Goal: Transaction & Acquisition: Purchase product/service

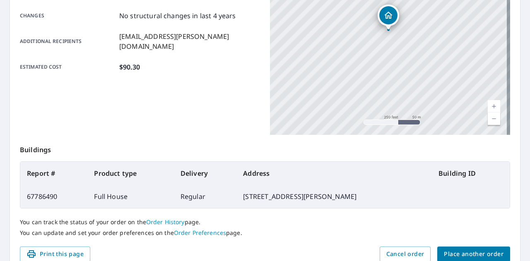
scroll to position [225, 0]
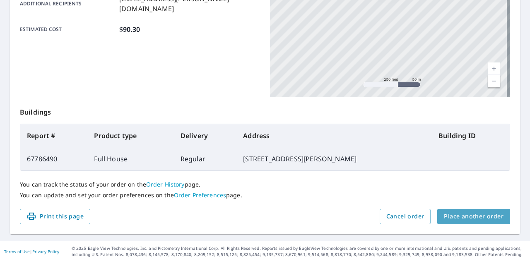
click at [470, 218] on span "Place another order" at bounding box center [474, 217] width 60 height 10
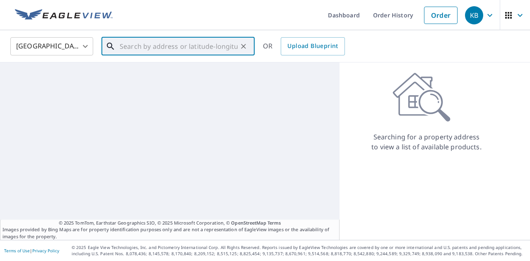
click at [179, 45] on input "text" at bounding box center [179, 46] width 118 height 23
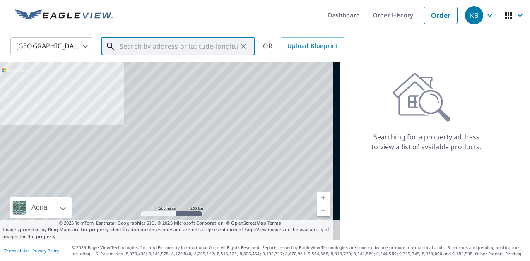
paste input "[STREET_ADDRESS][PERSON_NAME][PERSON_NAME][PERSON_NAME]"
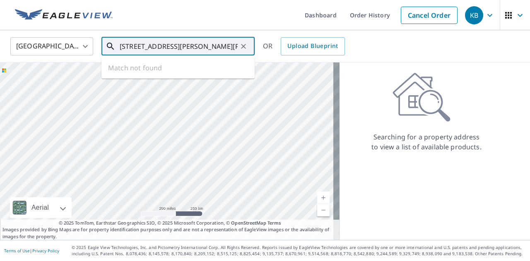
scroll to position [0, 10]
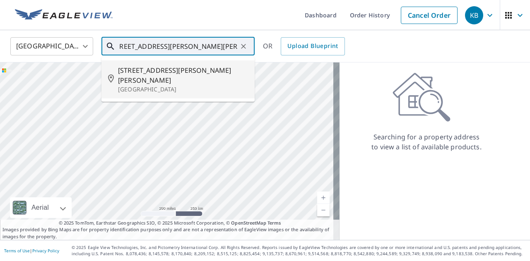
click at [177, 73] on span "[STREET_ADDRESS][PERSON_NAME][PERSON_NAME]" at bounding box center [183, 75] width 130 height 20
type input "[STREET_ADDRESS][PERSON_NAME][PERSON_NAME]"
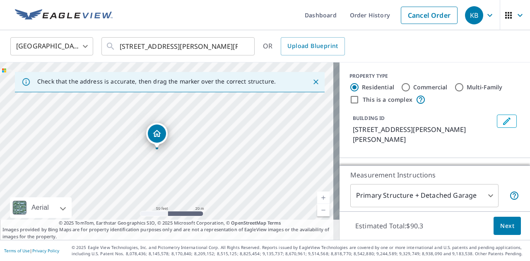
scroll to position [86, 0]
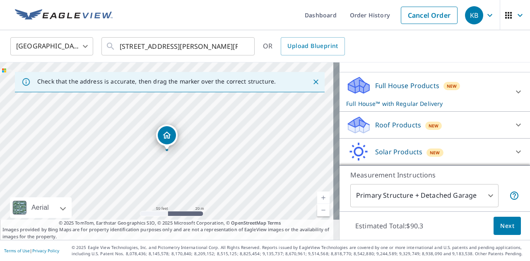
click at [392, 120] on p "Roof Products" at bounding box center [398, 125] width 46 height 10
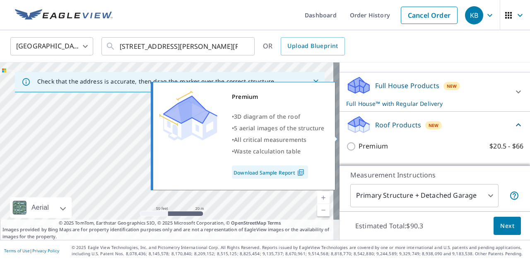
click at [376, 141] on p "Premium" at bounding box center [373, 146] width 29 height 10
click at [359, 142] on input "Premium $20.5 - $66" at bounding box center [352, 147] width 12 height 10
checkbox input "true"
checkbox input "false"
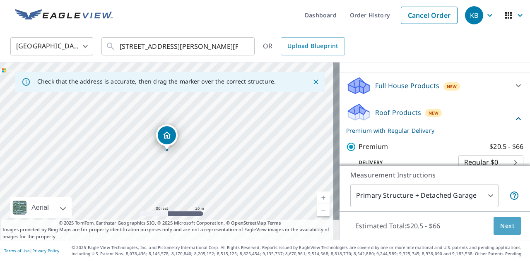
click at [501, 225] on span "Next" at bounding box center [508, 226] width 14 height 10
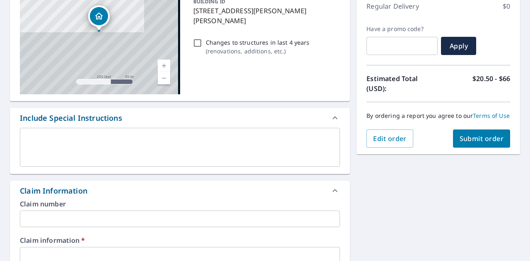
scroll to position [188, 0]
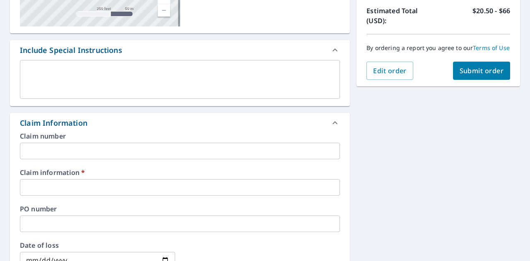
click at [110, 189] on input "text" at bounding box center [180, 187] width 320 height 17
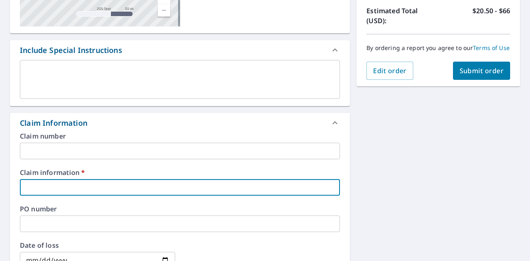
type input "5"
checkbox input "true"
type input "4"
checkbox input "true"
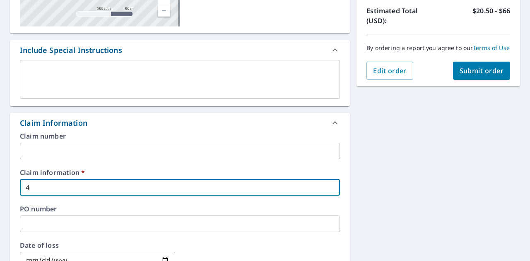
type input "45"
checkbox input "true"
type input "455"
checkbox input "true"
type input "4556"
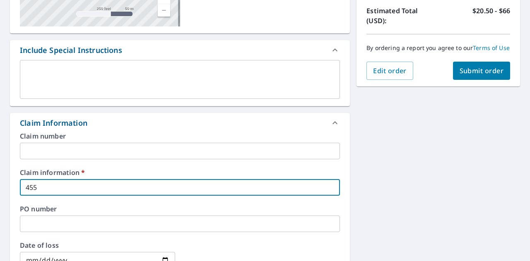
checkbox input "true"
type input "455"
checkbox input "true"
type input "45"
checkbox input "true"
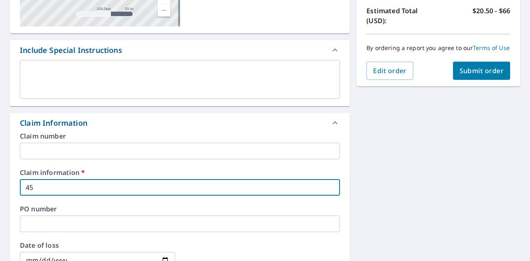
type input "456"
checkbox input "true"
type input "4564"
checkbox input "true"
type input "45642"
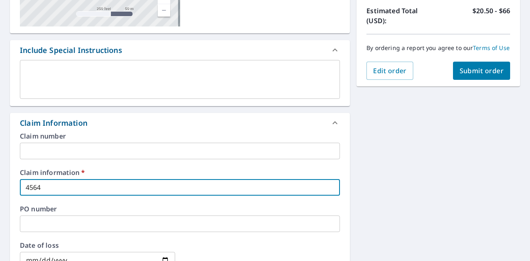
checkbox input "true"
type input "456428"
checkbox input "true"
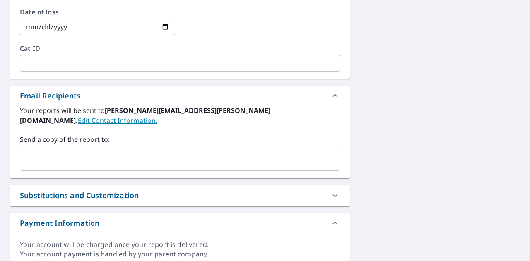
scroll to position [425, 0]
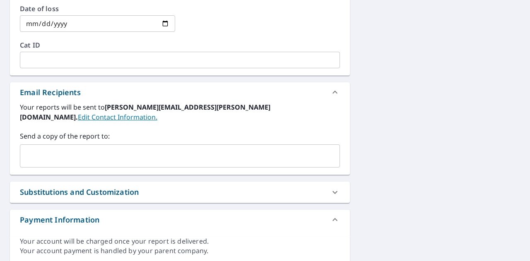
type input "456428"
click at [72, 148] on input "text" at bounding box center [174, 156] width 300 height 16
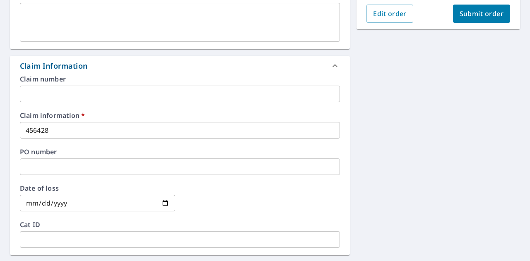
scroll to position [160, 0]
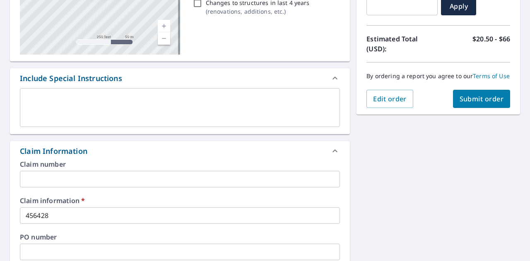
type input "[EMAIL_ADDRESS][PERSON_NAME][DOMAIN_NAME]"
click at [475, 108] on button "Submit order" at bounding box center [482, 99] width 58 height 18
checkbox input "true"
